Goal: Book appointment/travel/reservation: Book appointment/travel/reservation

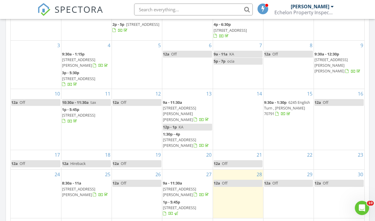
scroll to position [1, 0]
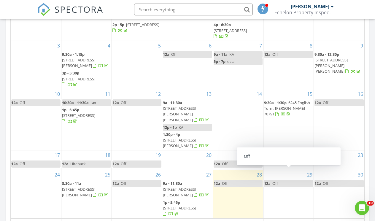
click at [299, 180] on link "12a Off" at bounding box center [288, 183] width 49 height 7
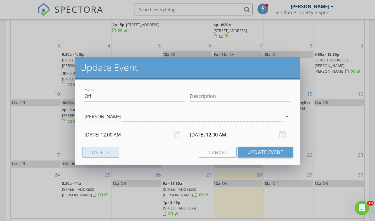
click at [99, 148] on button "Delete" at bounding box center [100, 152] width 37 height 11
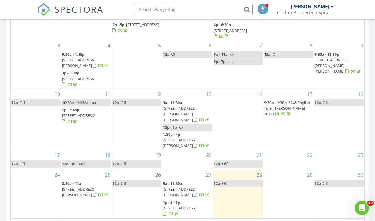
scroll to position [0, 0]
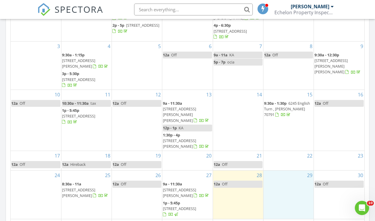
click at [269, 173] on div "29" at bounding box center [288, 194] width 50 height 48
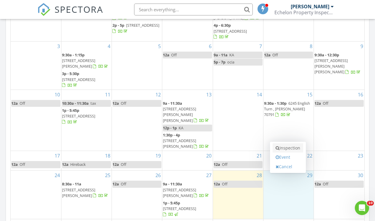
click at [286, 150] on link "Inspection" at bounding box center [287, 147] width 31 height 9
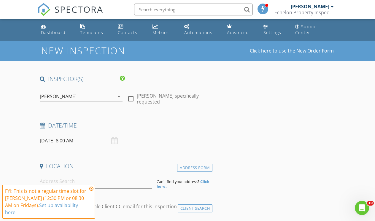
click at [91, 189] on icon at bounding box center [91, 188] width 4 height 5
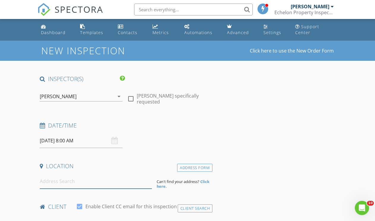
click at [66, 184] on input at bounding box center [96, 181] width 112 height 15
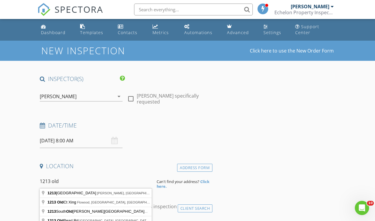
type input "1213 Olde Oaks Dr, Zachary, LA, USA"
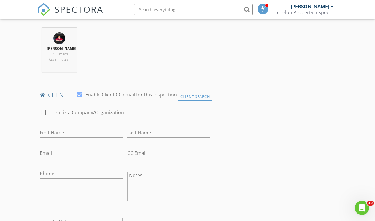
scroll to position [235, 0]
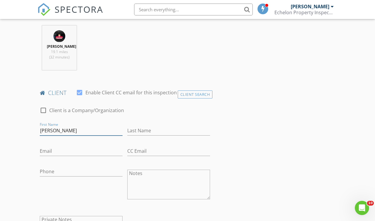
type input "Cindy"
type input "Camp"
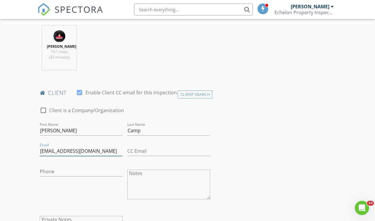
type input "[EMAIL_ADDRESS][DOMAIN_NAME]"
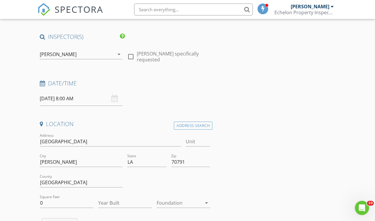
scroll to position [42, 0]
type input "[PHONE_NUMBER]"
click at [112, 98] on div "08/29/2025 8:00 AM" at bounding box center [81, 99] width 83 height 15
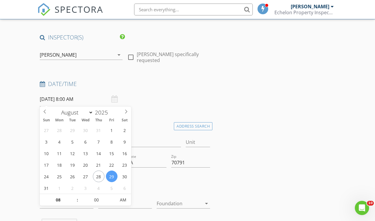
click at [80, 99] on input "08/29/2025 8:00 AM" at bounding box center [81, 99] width 83 height 15
type input "09"
type input "08/29/2025 9:00 AM"
click at [76, 196] on span at bounding box center [74, 197] width 4 height 6
click at [139, 187] on div at bounding box center [168, 183] width 87 height 20
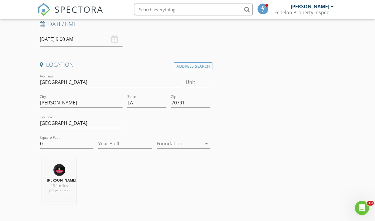
scroll to position [102, 0]
click at [171, 145] on div at bounding box center [179, 142] width 45 height 9
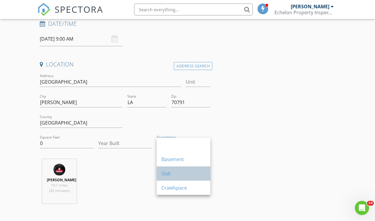
click at [168, 172] on div "Slab" at bounding box center [183, 173] width 44 height 7
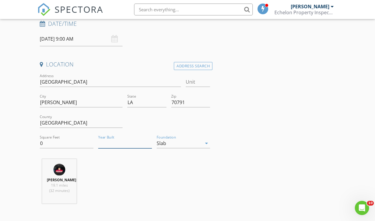
click at [123, 142] on input "Year Built" at bounding box center [125, 143] width 54 height 10
type input "2019"
click at [61, 144] on input "0" at bounding box center [67, 143] width 54 height 10
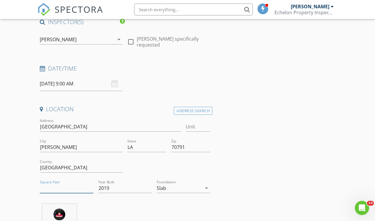
scroll to position [63, 0]
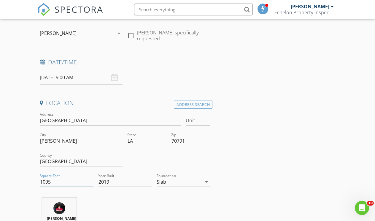
type input "1095"
click at [100, 209] on div "Justin Entremont 19.1 miles (32 minutes)" at bounding box center [124, 221] width 175 height 49
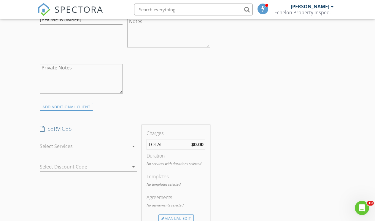
scroll to position [388, 0]
click at [67, 144] on div "check_box_outline_blank Residential Home Inspection check_box_outline_blank Res…" at bounding box center [88, 146] width 97 height 19
click at [63, 147] on div at bounding box center [84, 145] width 89 height 9
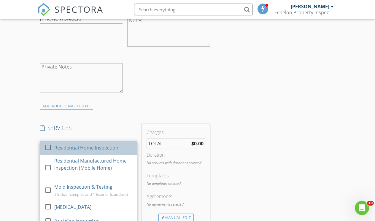
click at [62, 148] on div "Residential Home Inspection" at bounding box center [93, 148] width 78 height 12
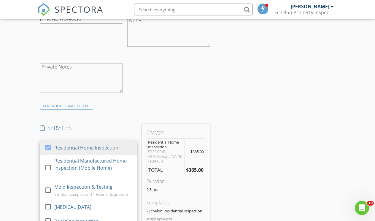
click at [18, 149] on div "New Inspection Click here to use the New Order Form INSPECTOR(S) check_box Just…" at bounding box center [187, 172] width 375 height 1039
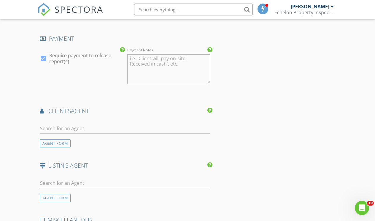
scroll to position [662, 0]
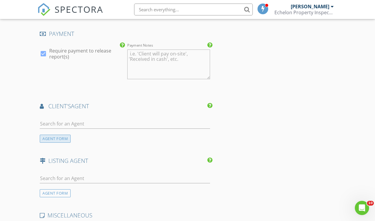
click at [50, 143] on div "AGENT FORM" at bounding box center [55, 139] width 31 height 8
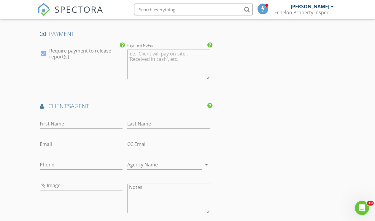
click at [50, 119] on div "First Name" at bounding box center [81, 124] width 83 height 19
type input "Nicoletta"
type input "Franc"
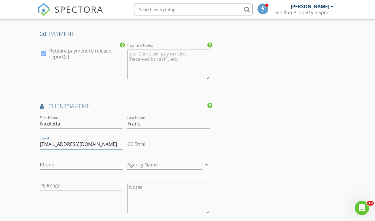
type input "nicolettarfranc@gmail.com"
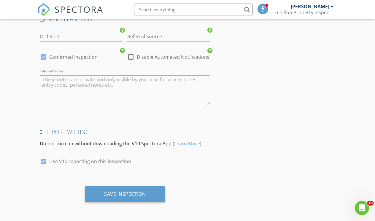
scroll to position [995, 0]
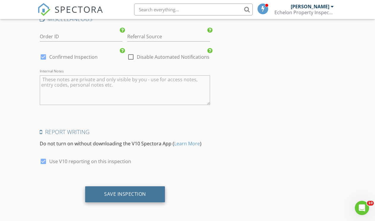
type input "225-436-2101"
click at [121, 197] on div "Save Inspection" at bounding box center [125, 194] width 42 height 6
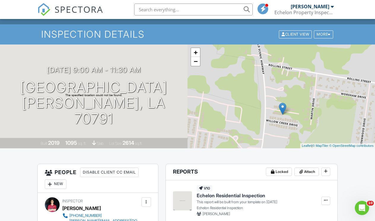
drag, startPoint x: 244, startPoint y: 112, endPoint x: 244, endPoint y: 129, distance: 16.6
click at [244, 129] on div "+ − Leaflet | © MapTiler © OpenStreetMap contributors" at bounding box center [280, 96] width 187 height 104
click at [197, 64] on link "−" at bounding box center [195, 61] width 9 height 9
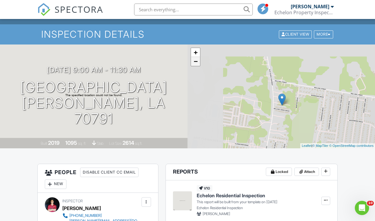
click at [197, 64] on link "−" at bounding box center [195, 61] width 9 height 9
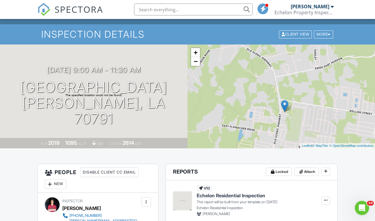
drag, startPoint x: 246, startPoint y: 89, endPoint x: 249, endPoint y: 99, distance: 10.5
click at [249, 99] on div "+ − Leaflet | © MapTiler © OpenStreetMap contributors" at bounding box center [280, 96] width 187 height 104
click at [197, 65] on link "−" at bounding box center [195, 61] width 9 height 9
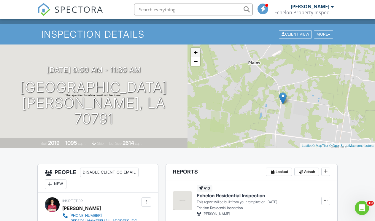
click at [197, 53] on link "+" at bounding box center [195, 52] width 9 height 9
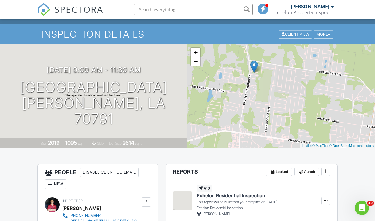
drag, startPoint x: 325, startPoint y: 86, endPoint x: 294, endPoint y: 47, distance: 49.8
click at [294, 47] on div "+ − Leaflet | © MapTiler © OpenStreetMap contributors" at bounding box center [280, 96] width 187 height 104
click at [195, 62] on link "−" at bounding box center [195, 61] width 9 height 9
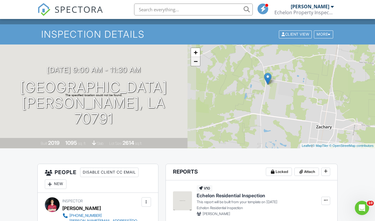
click at [195, 62] on link "−" at bounding box center [195, 61] width 9 height 9
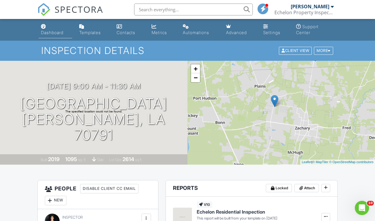
click at [59, 31] on div "Dashboard" at bounding box center [52, 32] width 23 height 5
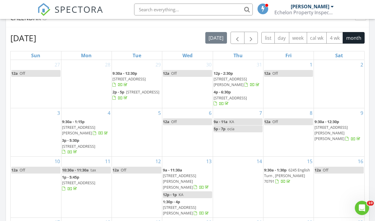
scroll to position [258, 0]
click at [277, 190] on div "15 9:30a - 1:30p [STREET_ADDRESS][PERSON_NAME]" at bounding box center [288, 186] width 50 height 61
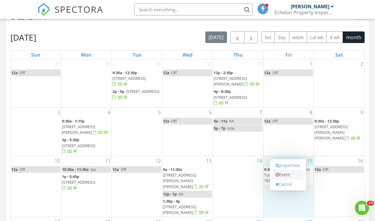
click at [280, 177] on link "Event" at bounding box center [287, 174] width 31 height 9
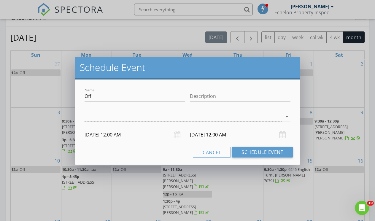
click at [177, 136] on div "[DATE] 12:00 AM" at bounding box center [134, 134] width 100 height 15
click at [131, 134] on input "08/15/2025 12:00 AM" at bounding box center [134, 134] width 100 height 15
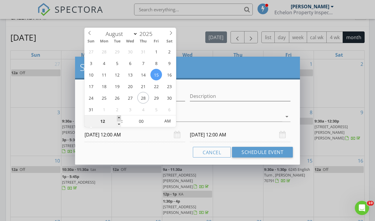
type input "01"
type input "08/15/2025 1:00 AM"
click at [119, 118] on span at bounding box center [119, 118] width 4 height 6
type input "02"
type input "08/15/2025 2:00 AM"
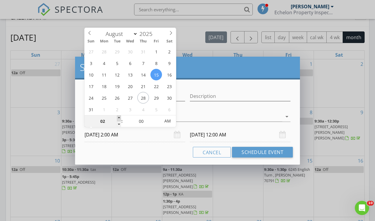
click at [119, 118] on span at bounding box center [119, 118] width 4 height 6
type input "08/16/2025 2:00 AM"
type input "03"
type input "08/15/2025 3:00 AM"
click at [119, 118] on span at bounding box center [119, 118] width 4 height 6
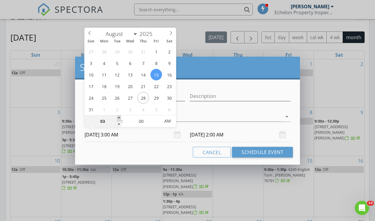
type input "08/16/2025 3:00 AM"
type input "02"
type input "08/15/2025 2:00 AM"
click at [118, 125] on span at bounding box center [119, 124] width 4 height 6
type input "01"
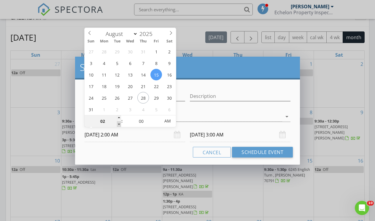
type input "08/15/2025 1:00 AM"
click at [118, 125] on span at bounding box center [119, 124] width 4 height 6
type input "08/16/2025 1:00 AM"
type input "12"
type input "08/15/2025 12:00 AM"
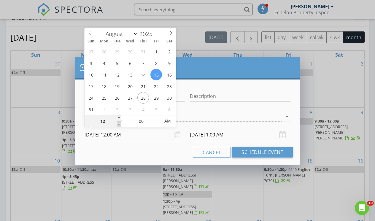
click at [118, 125] on span at bounding box center [119, 124] width 4 height 6
type input "08/16/2025 12:00 AM"
type input "05"
type input "08/15/2025 12:05 AM"
click at [157, 117] on span at bounding box center [157, 118] width 4 height 6
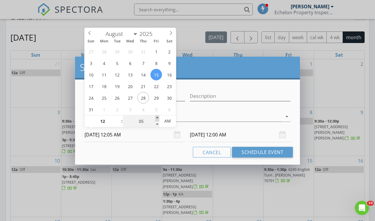
type input "10"
type input "08/15/2025 12:10 AM"
click at [157, 117] on span at bounding box center [157, 118] width 4 height 6
type input "15"
type input "08/15/2025 12:15 AM"
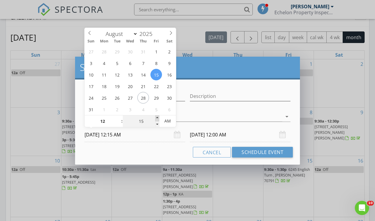
click at [157, 117] on span at bounding box center [157, 118] width 4 height 6
type input "20"
type input "08/15/2025 12:20 AM"
click at [157, 117] on span at bounding box center [157, 118] width 4 height 6
type input "25"
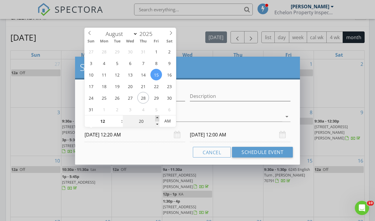
type input "08/15/2025 12:25 AM"
click at [157, 117] on span at bounding box center [157, 118] width 4 height 6
type input "30"
type input "08/15/2025 12:30 AM"
click at [157, 117] on span at bounding box center [157, 118] width 4 height 6
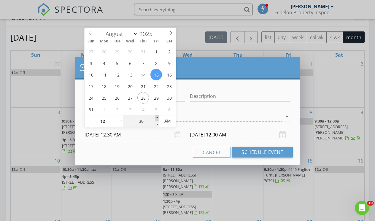
type input "35"
type input "08/15/2025 12:35 AM"
click at [157, 117] on span at bounding box center [157, 118] width 4 height 6
type input "08/16/2025 12:35 AM"
type input "30"
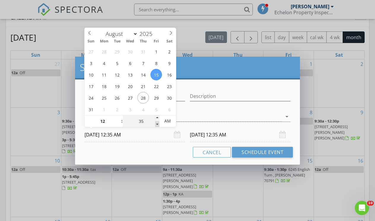
type input "08/15/2025 12:30 AM"
click at [157, 124] on span at bounding box center [157, 124] width 4 height 6
type input "25"
type input "08/15/2025 12:25 AM"
click at [157, 124] on span at bounding box center [157, 124] width 4 height 6
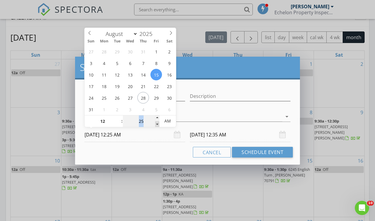
type input "20"
type input "08/15/2025 12:20 AM"
click at [157, 124] on span at bounding box center [157, 124] width 4 height 6
type input "15"
type input "08/15/2025 12:15 AM"
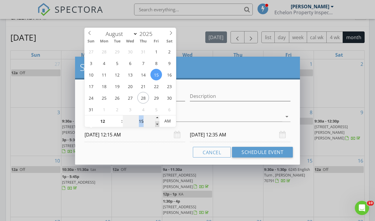
click at [157, 124] on span at bounding box center [157, 124] width 4 height 6
type input "10"
type input "08/15/2025 12:10 AM"
click at [157, 124] on span at bounding box center [157, 124] width 4 height 6
type input "10"
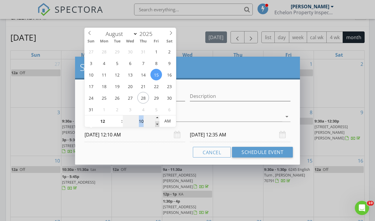
type input "08/16/2025 12:10 AM"
type input "05"
type input "08/15/2025 12:05 AM"
click at [157, 124] on span at bounding box center [157, 124] width 4 height 6
type input "05"
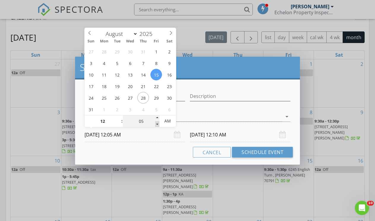
type input "08/16/2025 12:05 AM"
type input "00"
type input "08/15/2025 12:00 AM"
click at [157, 124] on span at bounding box center [157, 124] width 4 height 6
type input "00"
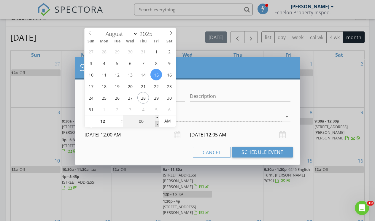
type input "08/16/2025 12:00 AM"
click at [162, 148] on div "Cancel Schedule Event" at bounding box center [187, 152] width 210 height 11
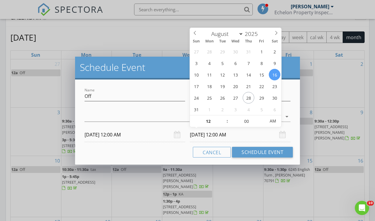
click at [226, 136] on input "08/16/2025 12:00 AM" at bounding box center [240, 134] width 100 height 15
click at [262, 151] on button "Schedule Event" at bounding box center [262, 152] width 61 height 11
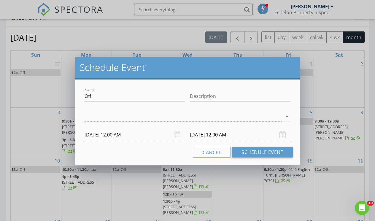
click at [187, 117] on div at bounding box center [182, 117] width 197 height 10
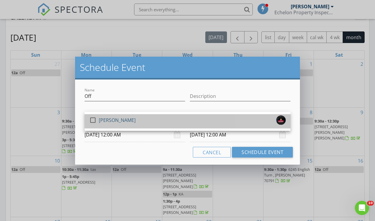
click at [187, 117] on div "check_box_outline_blank [PERSON_NAME]" at bounding box center [187, 121] width 196 height 12
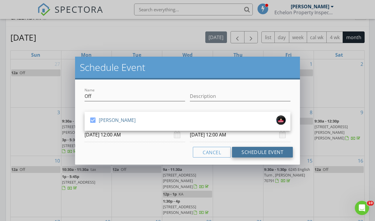
click at [240, 148] on button "Schedule Event" at bounding box center [262, 152] width 61 height 11
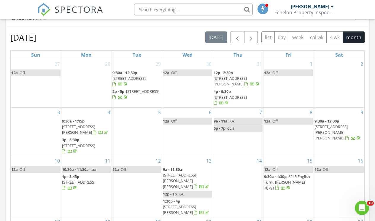
click at [285, 169] on link "12a Off" at bounding box center [288, 169] width 49 height 7
select select "7"
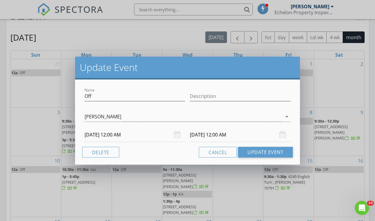
click at [128, 137] on input "08/15/2025 12:00 AM" at bounding box center [134, 134] width 100 height 15
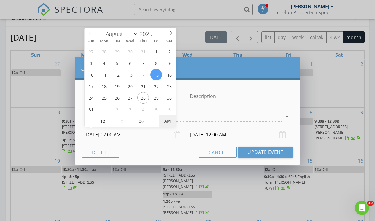
type input "08/15/2025 12:00 PM"
click at [230, 135] on input "08/16/2025 12:00 PM" at bounding box center [240, 134] width 100 height 15
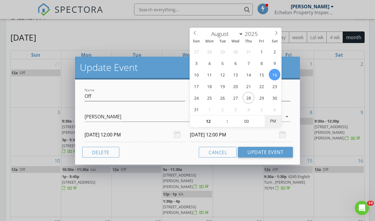
type input "08/16/2025 12:00 AM"
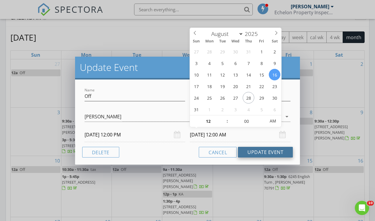
click at [253, 151] on button "Update Event" at bounding box center [265, 152] width 55 height 11
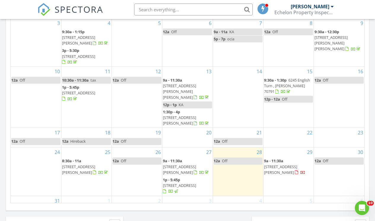
scroll to position [348, 0]
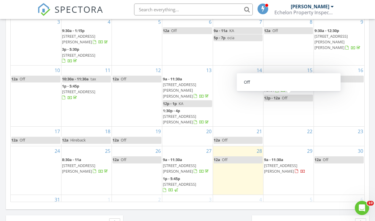
click at [285, 175] on div "29 9a - 11:30a 1213 Olde Oaks Dr, Zachary 70791" at bounding box center [288, 170] width 50 height 48
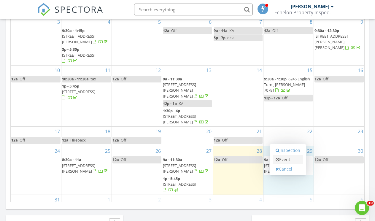
click at [286, 159] on link "Event" at bounding box center [287, 159] width 31 height 9
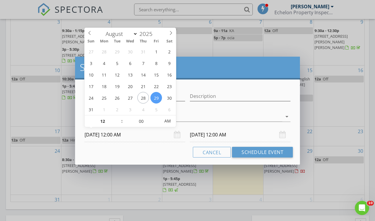
click at [128, 135] on input "08/29/2025 12:00 AM" at bounding box center [134, 134] width 100 height 15
type input "08/29/2025 12:00 PM"
type input "08/30/2025 12:00 PM"
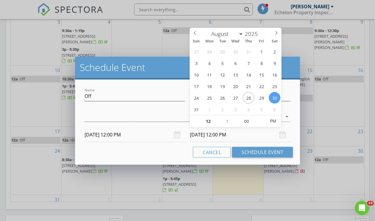
click at [229, 133] on input "08/30/2025 12:00 PM" at bounding box center [240, 134] width 100 height 15
type input "01"
type input "08/30/2025 1:00 PM"
click at [223, 117] on span at bounding box center [224, 118] width 4 height 6
type input "02"
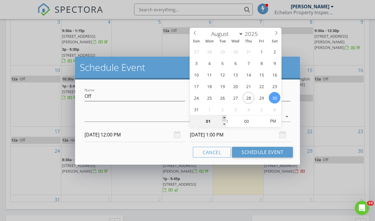
type input "08/30/2025 2:00 PM"
click at [223, 117] on span at bounding box center [224, 118] width 4 height 6
type input "03"
type input "08/30/2025 3:00 PM"
click at [223, 117] on span at bounding box center [224, 118] width 4 height 6
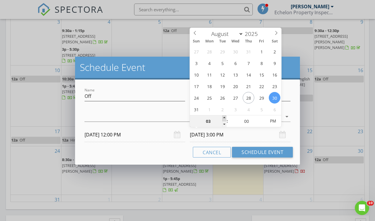
type input "04"
type input "08/30/2025 4:00 PM"
click at [223, 117] on span at bounding box center [224, 118] width 4 height 6
type input "05"
type input "08/30/2025 5:00 PM"
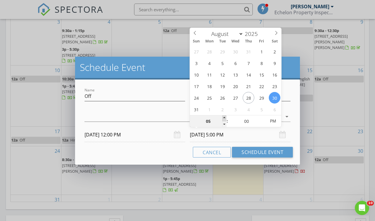
click at [223, 117] on span at bounding box center [224, 118] width 4 height 6
type input "06"
type input "08/30/2025 6:00 PM"
click at [223, 117] on span at bounding box center [224, 118] width 4 height 6
type input "07"
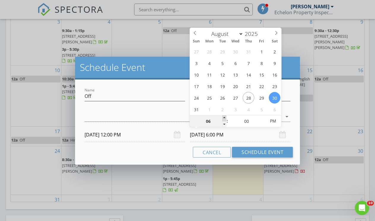
type input "08/30/2025 7:00 PM"
click at [223, 117] on span at bounding box center [224, 118] width 4 height 6
type input "08"
click at [223, 117] on span at bounding box center [224, 118] width 4 height 6
type input "08/29/2025 8:00 PM"
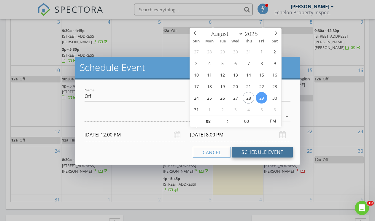
click at [260, 152] on button "Schedule Event" at bounding box center [262, 152] width 61 height 11
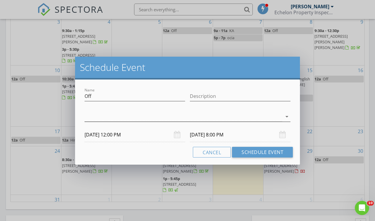
click at [170, 122] on div "arrow_drop_down" at bounding box center [187, 117] width 206 height 10
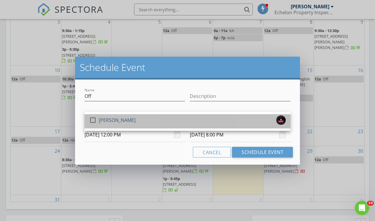
click at [170, 119] on div "check_box_outline_blank [PERSON_NAME]" at bounding box center [187, 121] width 196 height 12
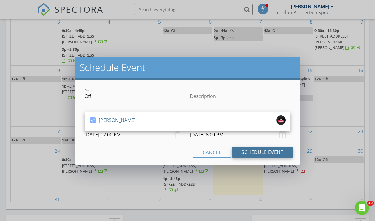
click at [234, 149] on button "Schedule Event" at bounding box center [262, 152] width 61 height 11
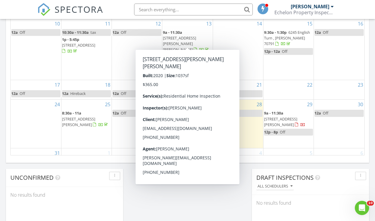
scroll to position [406, 0]
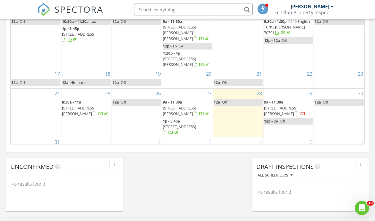
click at [86, 137] on div "1" at bounding box center [86, 146] width 50 height 19
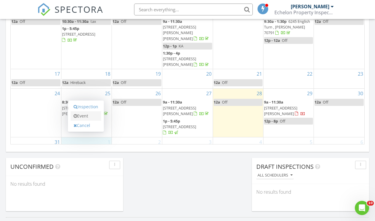
click at [87, 117] on link "Event" at bounding box center [86, 115] width 31 height 9
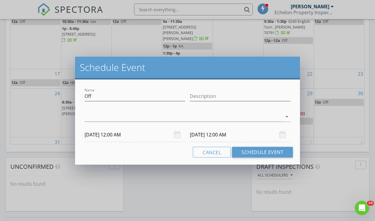
click at [95, 109] on div "arrow_drop_down" at bounding box center [187, 117] width 206 height 19
click at [94, 119] on div at bounding box center [182, 117] width 197 height 10
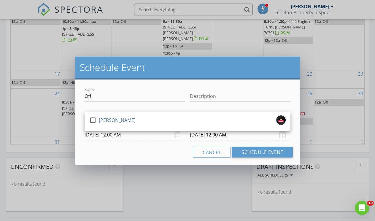
click at [94, 119] on div at bounding box center [93, 120] width 10 height 10
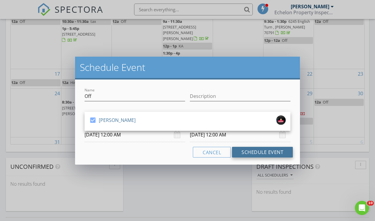
click at [259, 150] on button "Schedule Event" at bounding box center [262, 152] width 61 height 11
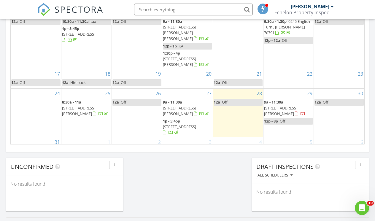
scroll to position [0, 0]
click at [125, 138] on div "2" at bounding box center [137, 147] width 50 height 19
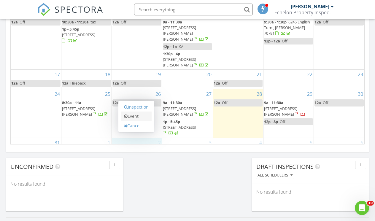
click at [128, 119] on link "Event" at bounding box center [136, 115] width 31 height 9
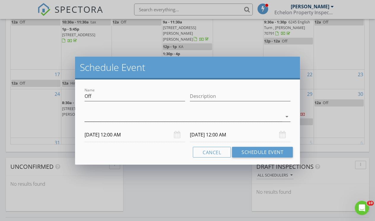
click at [136, 120] on div at bounding box center [182, 117] width 197 height 10
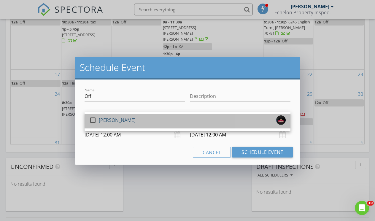
click at [219, 124] on div "check_box_outline_blank [PERSON_NAME]" at bounding box center [187, 121] width 196 height 12
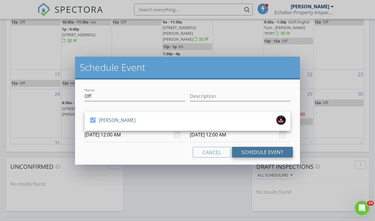
click at [253, 151] on button "Schedule Event" at bounding box center [262, 152] width 61 height 11
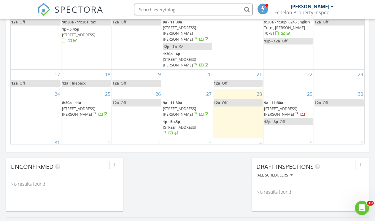
click at [185, 138] on div "3" at bounding box center [187, 147] width 50 height 19
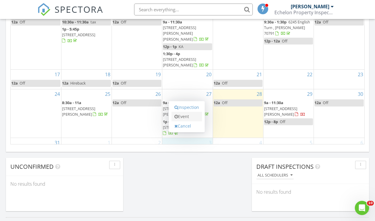
click at [183, 121] on link "Event" at bounding box center [186, 116] width 31 height 9
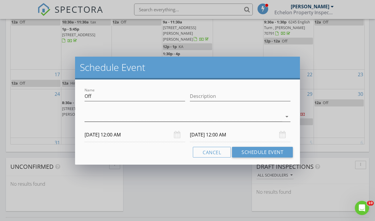
click at [183, 119] on div at bounding box center [182, 117] width 197 height 10
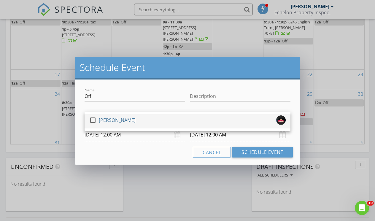
click at [242, 118] on div "check_box_outline_blank [PERSON_NAME]" at bounding box center [187, 121] width 196 height 12
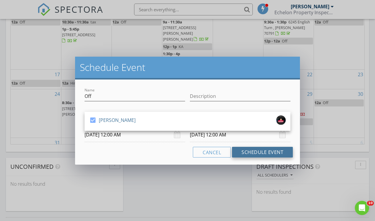
click at [260, 153] on button "Schedule Event" at bounding box center [262, 152] width 61 height 11
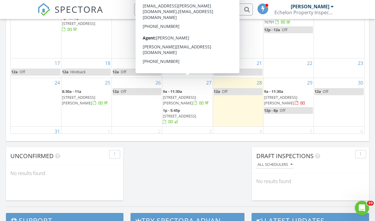
scroll to position [420, 0]
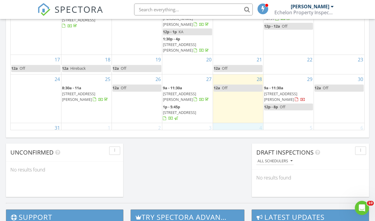
click at [248, 123] on div "4" at bounding box center [238, 132] width 50 height 19
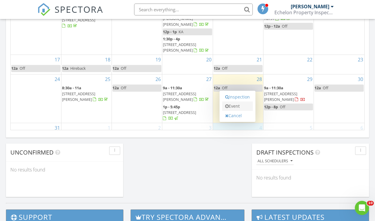
click at [240, 109] on link "Event" at bounding box center [237, 105] width 31 height 9
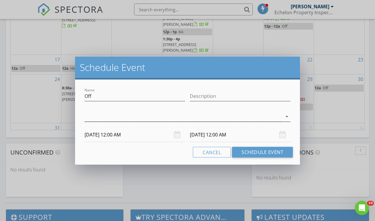
click at [234, 112] on div at bounding box center [182, 117] width 197 height 10
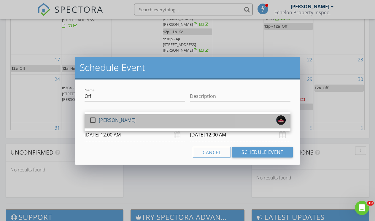
click at [228, 121] on div "check_box_outline_blank [PERSON_NAME]" at bounding box center [187, 121] width 196 height 12
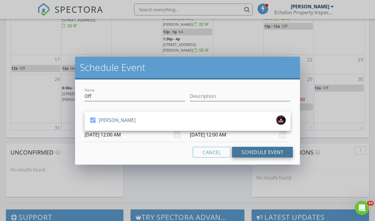
click at [255, 151] on button "Schedule Event" at bounding box center [262, 152] width 61 height 11
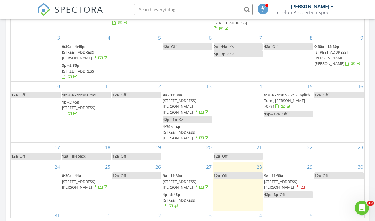
scroll to position [331, 0]
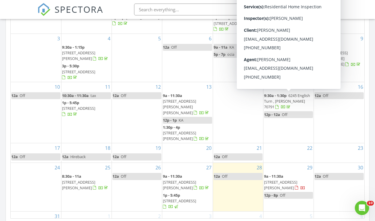
click at [325, 211] on div "6" at bounding box center [339, 220] width 50 height 19
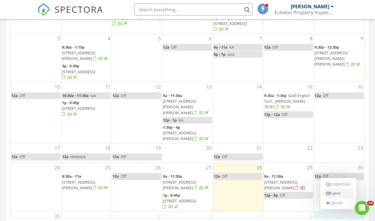
click at [331, 197] on link "Event" at bounding box center [338, 193] width 31 height 9
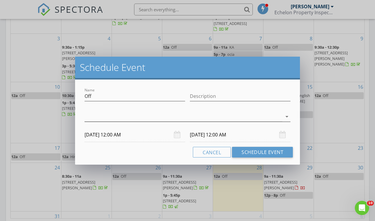
click at [238, 117] on div at bounding box center [182, 117] width 197 height 10
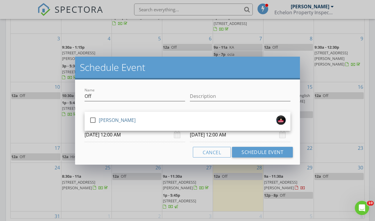
click at [238, 117] on div "check_box_outline_blank [PERSON_NAME]" at bounding box center [187, 121] width 196 height 12
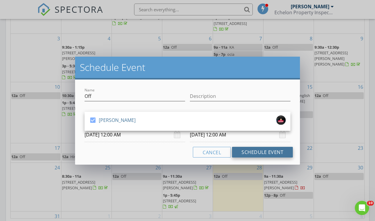
click at [263, 155] on button "Schedule Event" at bounding box center [262, 152] width 61 height 11
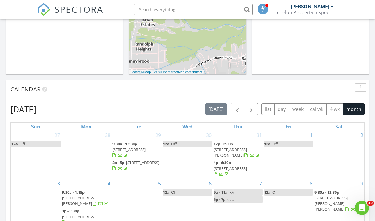
scroll to position [184, 0]
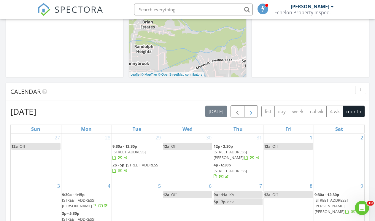
click at [249, 114] on span "button" at bounding box center [250, 111] width 7 height 7
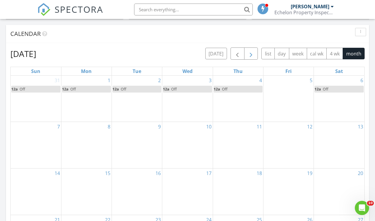
scroll to position [258, 0]
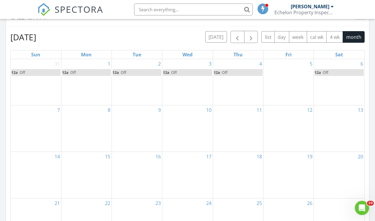
click at [70, 125] on div "8" at bounding box center [86, 128] width 50 height 46
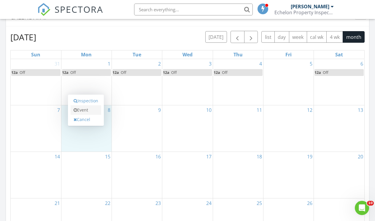
click at [78, 111] on link "Event" at bounding box center [86, 109] width 31 height 9
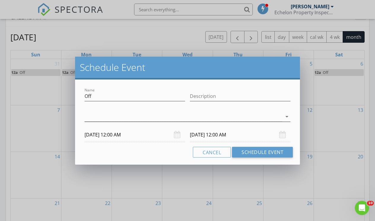
click at [93, 116] on div at bounding box center [182, 117] width 197 height 10
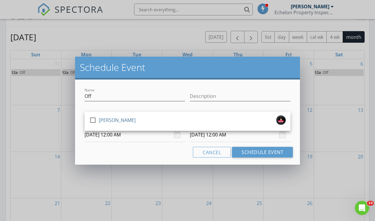
click at [93, 116] on div at bounding box center [93, 120] width 10 height 10
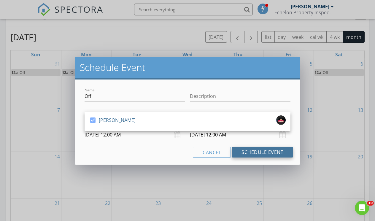
click at [248, 150] on button "Schedule Event" at bounding box center [262, 152] width 61 height 11
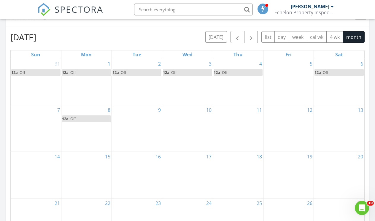
click at [338, 138] on div "13" at bounding box center [339, 128] width 50 height 46
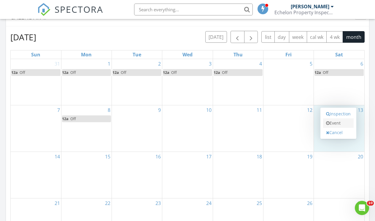
click at [334, 124] on link "Event" at bounding box center [338, 122] width 31 height 9
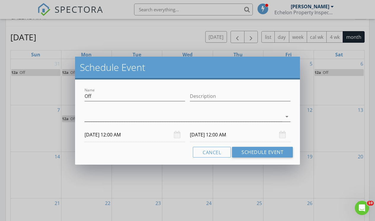
click at [242, 112] on div at bounding box center [182, 117] width 197 height 10
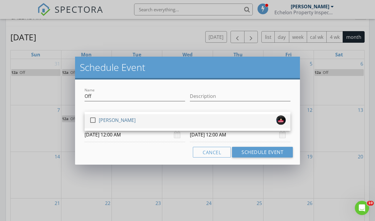
click at [235, 117] on div "check_box_outline_blank [PERSON_NAME]" at bounding box center [187, 121] width 196 height 12
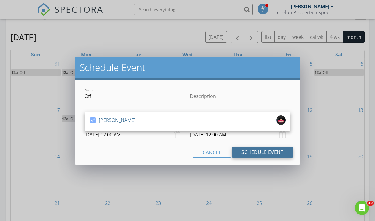
click at [245, 151] on button "Schedule Event" at bounding box center [262, 152] width 61 height 11
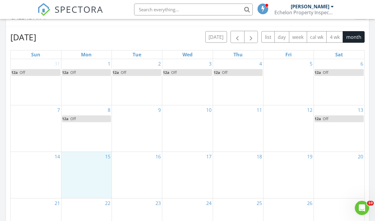
click at [90, 169] on div "15" at bounding box center [86, 175] width 50 height 46
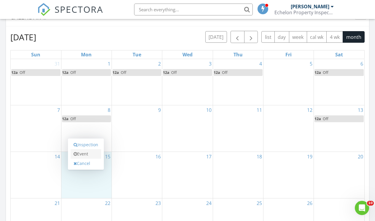
click at [88, 157] on link "Event" at bounding box center [86, 153] width 31 height 9
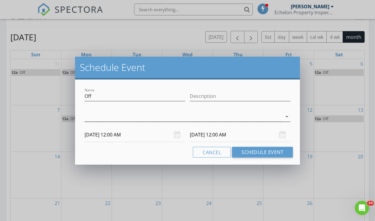
click at [105, 119] on div at bounding box center [182, 117] width 197 height 10
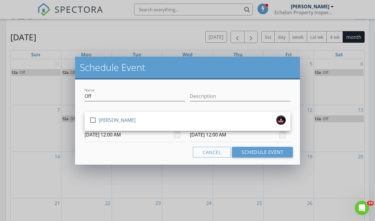
click at [105, 119] on div "[PERSON_NAME]" at bounding box center [117, 119] width 37 height 9
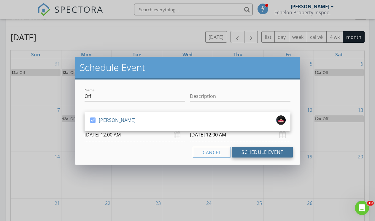
click at [254, 152] on button "Schedule Event" at bounding box center [262, 152] width 61 height 11
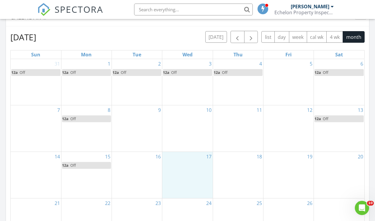
click at [181, 165] on div "17" at bounding box center [187, 175] width 50 height 46
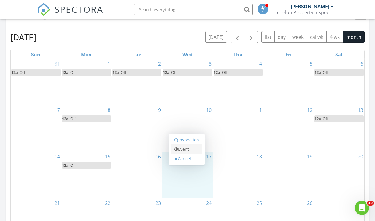
click at [183, 151] on link "Event" at bounding box center [186, 148] width 31 height 9
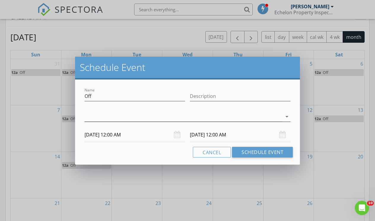
click at [186, 118] on div at bounding box center [182, 117] width 197 height 10
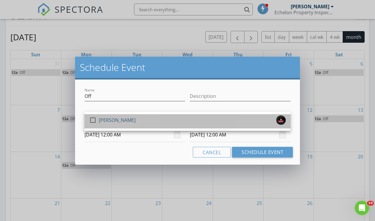
click at [207, 119] on div "check_box_outline_blank [PERSON_NAME]" at bounding box center [187, 121] width 196 height 12
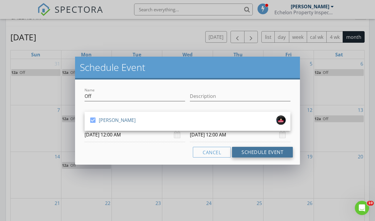
click at [249, 150] on button "Schedule Event" at bounding box center [262, 152] width 61 height 11
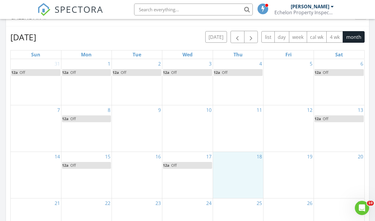
click at [240, 162] on div "18" at bounding box center [238, 175] width 50 height 46
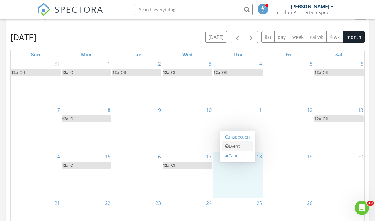
click at [234, 144] on link "Event" at bounding box center [237, 145] width 31 height 9
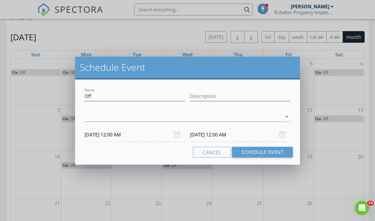
click at [234, 144] on div "Name Off Description arrow_drop_down 09/18/2025 12:00 AM 09/19/2025 12:00 AM Ca…" at bounding box center [187, 121] width 225 height 85
click at [232, 116] on div at bounding box center [182, 117] width 197 height 10
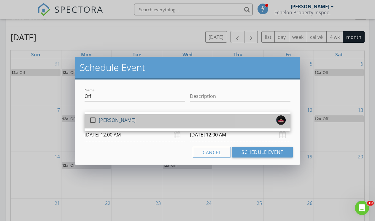
click at [232, 116] on div "check_box_outline_blank [PERSON_NAME]" at bounding box center [187, 121] width 196 height 12
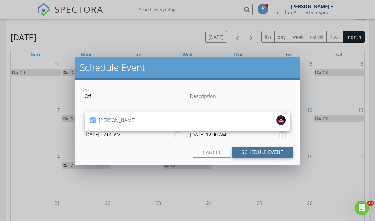
click at [247, 155] on button "Schedule Event" at bounding box center [262, 152] width 61 height 11
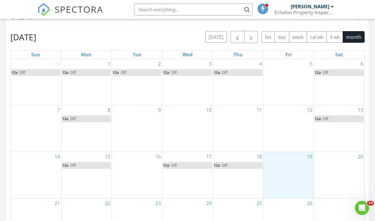
click at [286, 164] on div "19" at bounding box center [288, 175] width 50 height 46
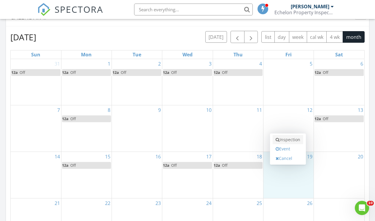
click at [279, 143] on link "Inspection" at bounding box center [287, 139] width 31 height 9
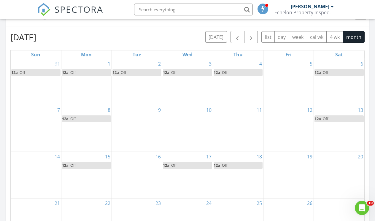
click at [289, 174] on div "19" at bounding box center [288, 175] width 50 height 46
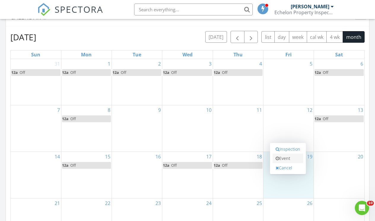
click at [285, 161] on link "Event" at bounding box center [287, 158] width 31 height 9
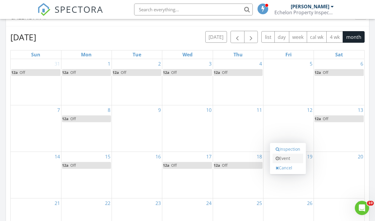
click at [276, 157] on icon at bounding box center [277, 158] width 4 height 4
click at [292, 178] on div "19" at bounding box center [288, 175] width 50 height 46
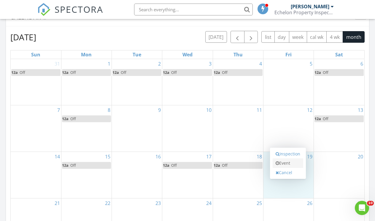
click at [288, 166] on link "Event" at bounding box center [287, 162] width 31 height 9
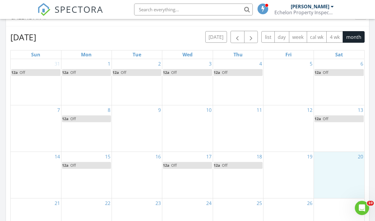
click at [350, 176] on div "20" at bounding box center [339, 175] width 50 height 46
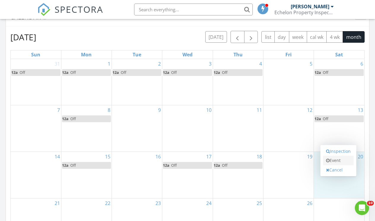
click at [338, 161] on link "Event" at bounding box center [338, 160] width 31 height 9
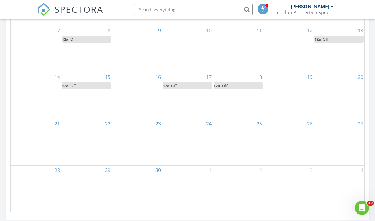
scroll to position [340, 0]
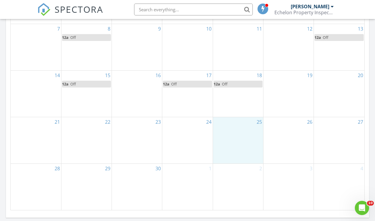
click at [225, 143] on div "25" at bounding box center [238, 140] width 50 height 46
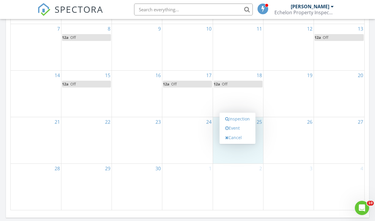
click at [254, 104] on div "18 12a Off" at bounding box center [238, 94] width 50 height 46
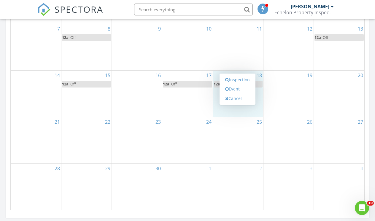
click at [297, 91] on div "19" at bounding box center [288, 94] width 50 height 46
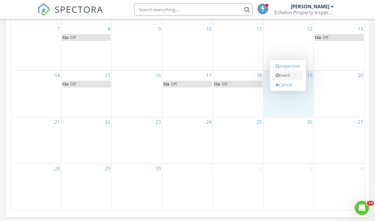
click at [288, 78] on link "Event" at bounding box center [287, 75] width 31 height 9
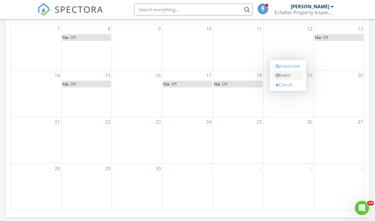
click at [285, 76] on link "Event" at bounding box center [287, 75] width 31 height 9
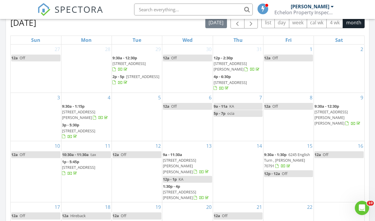
scroll to position [268, 0]
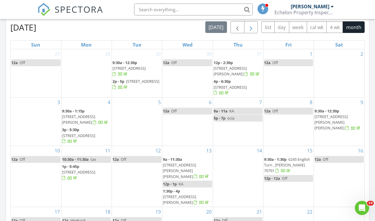
click at [249, 31] on span "button" at bounding box center [250, 27] width 7 height 7
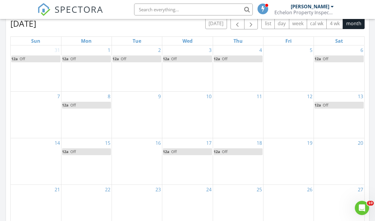
scroll to position [320, 0]
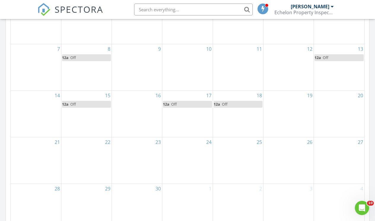
click at [277, 115] on div "19" at bounding box center [288, 114] width 50 height 46
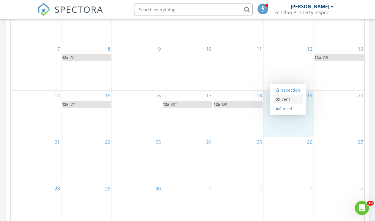
click at [283, 96] on link "Event" at bounding box center [287, 99] width 31 height 9
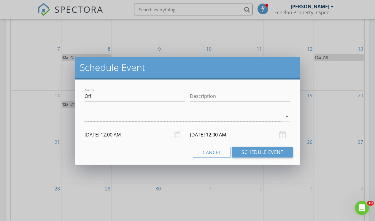
click at [258, 114] on div at bounding box center [182, 117] width 197 height 10
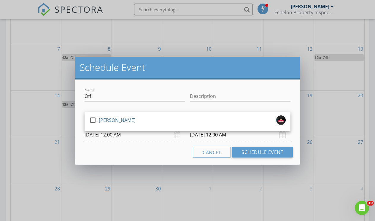
click at [258, 114] on div "check_box_outline_blank [PERSON_NAME]" at bounding box center [187, 121] width 206 height 19
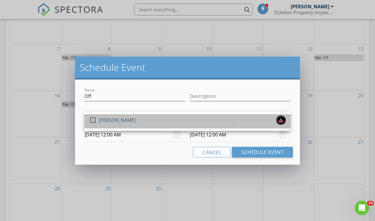
click at [255, 119] on div "check_box_outline_blank [PERSON_NAME]" at bounding box center [187, 121] width 196 height 12
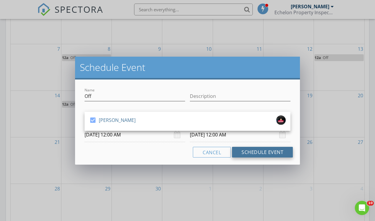
click at [253, 153] on button "Schedule Event" at bounding box center [262, 152] width 61 height 11
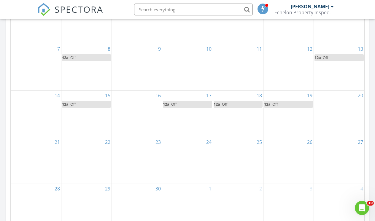
click at [336, 115] on div "20" at bounding box center [339, 114] width 50 height 46
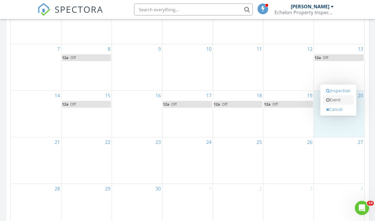
click at [333, 100] on link "Event" at bounding box center [338, 99] width 31 height 9
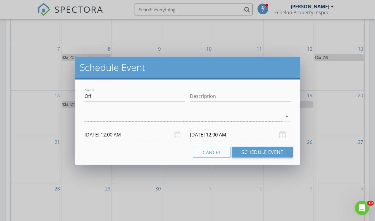
click at [239, 116] on div at bounding box center [182, 117] width 197 height 10
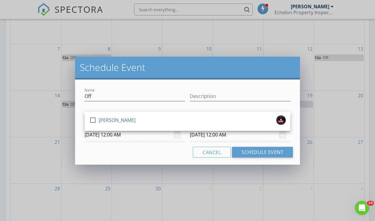
click at [233, 129] on div "check_box_outline_blank [PERSON_NAME]" at bounding box center [187, 121] width 206 height 19
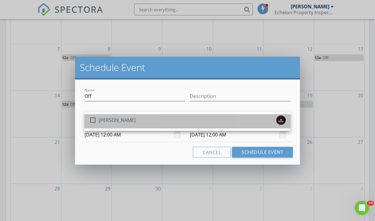
click at [233, 125] on div "check_box_outline_blank [PERSON_NAME]" at bounding box center [187, 121] width 196 height 12
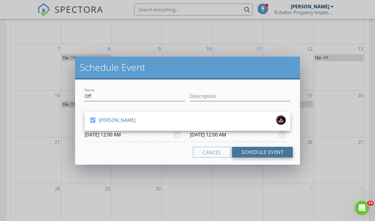
click at [245, 149] on button "Schedule Event" at bounding box center [262, 152] width 61 height 11
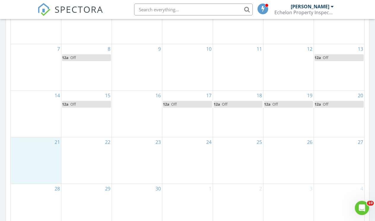
click at [47, 152] on div "21" at bounding box center [36, 160] width 50 height 46
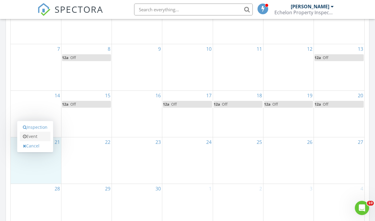
click at [41, 139] on link "Event" at bounding box center [35, 136] width 31 height 9
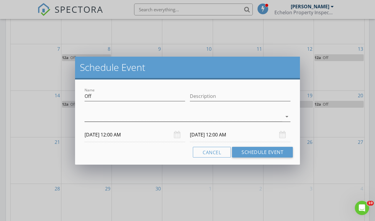
click at [91, 115] on div at bounding box center [182, 117] width 197 height 10
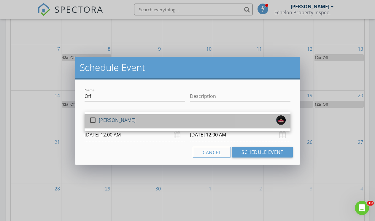
click at [114, 123] on div "[PERSON_NAME]" at bounding box center [117, 119] width 37 height 9
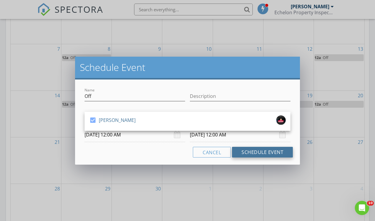
click at [248, 149] on button "Schedule Event" at bounding box center [262, 152] width 61 height 11
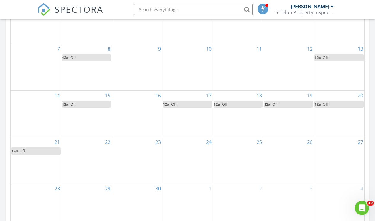
click at [80, 148] on div "22" at bounding box center [86, 160] width 50 height 46
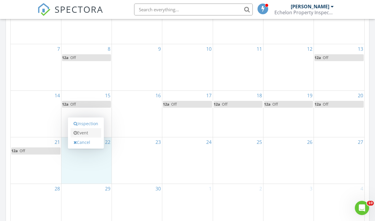
click at [81, 133] on link "Event" at bounding box center [86, 132] width 31 height 9
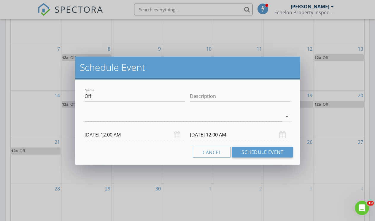
click at [91, 119] on div at bounding box center [182, 117] width 197 height 10
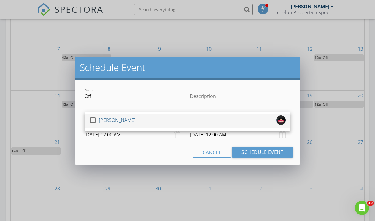
click at [95, 122] on div at bounding box center [93, 120] width 10 height 10
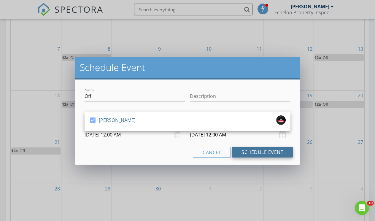
click at [255, 153] on button "Schedule Event" at bounding box center [262, 152] width 61 height 11
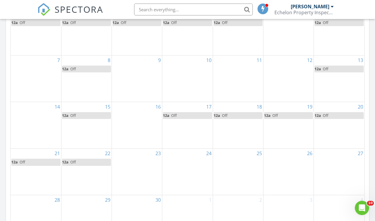
scroll to position [314, 0]
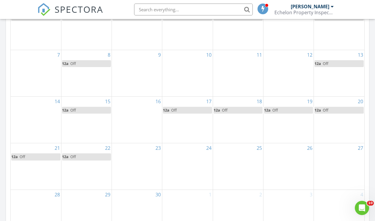
click at [186, 169] on div "24" at bounding box center [187, 166] width 50 height 46
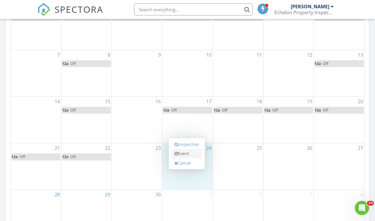
click at [180, 157] on link "Event" at bounding box center [186, 153] width 31 height 9
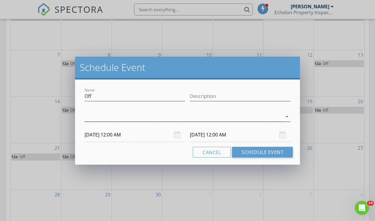
click at [174, 119] on div at bounding box center [182, 117] width 197 height 10
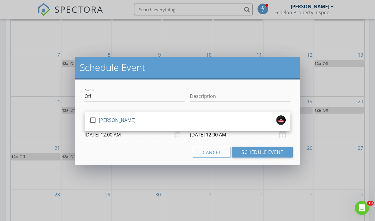
click at [174, 119] on div "check_box_outline_blank [PERSON_NAME]" at bounding box center [187, 121] width 196 height 12
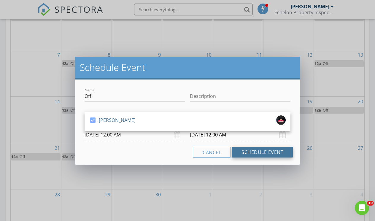
click at [260, 153] on button "Schedule Event" at bounding box center [262, 152] width 61 height 11
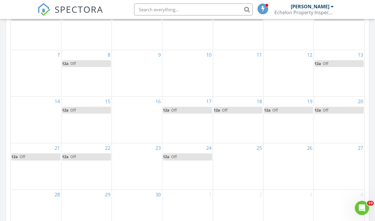
click at [290, 157] on div "26" at bounding box center [288, 166] width 50 height 46
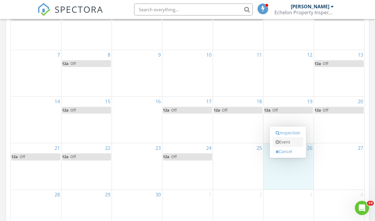
click at [279, 142] on link "Event" at bounding box center [287, 141] width 31 height 9
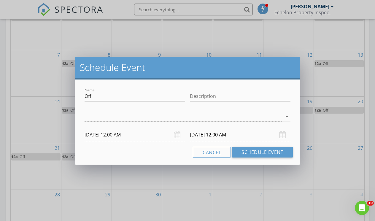
click at [258, 113] on div at bounding box center [182, 117] width 197 height 10
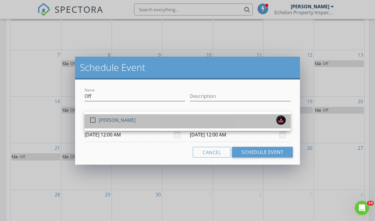
click at [254, 115] on div "check_box_outline_blank [PERSON_NAME]" at bounding box center [187, 121] width 196 height 12
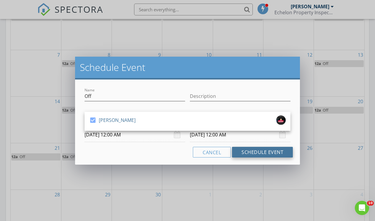
click at [267, 149] on button "Schedule Event" at bounding box center [262, 152] width 61 height 11
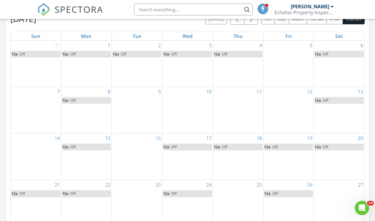
scroll to position [282, 0]
